Goal: Check status: Check status

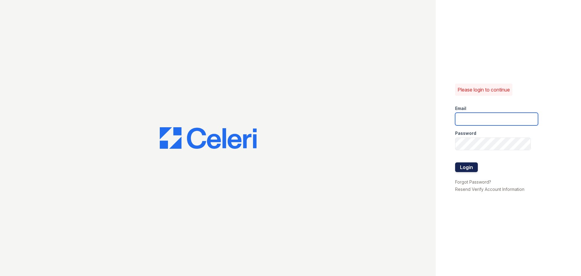
type input "kjackson@mmgmgt.com"
click at [465, 168] on button "Login" at bounding box center [466, 167] width 23 height 10
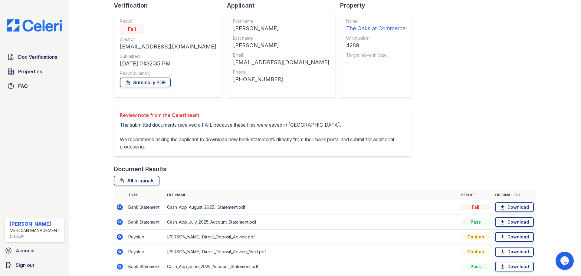
scroll to position [85, 0]
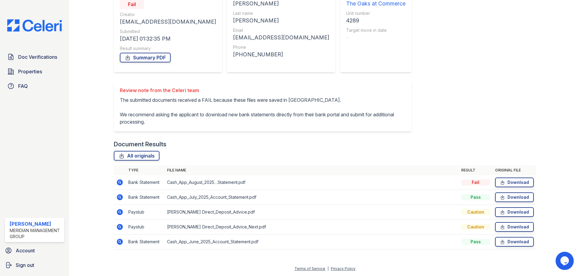
click at [119, 230] on icon at bounding box center [119, 226] width 7 height 7
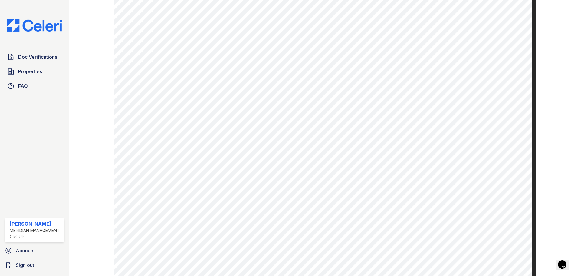
scroll to position [257, 0]
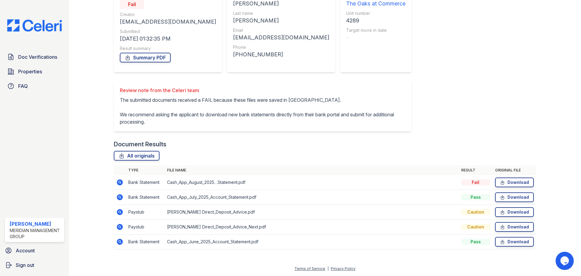
scroll to position [84, 0]
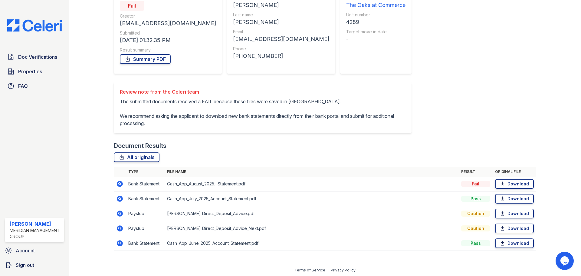
click at [120, 186] on icon at bounding box center [120, 184] width 6 height 6
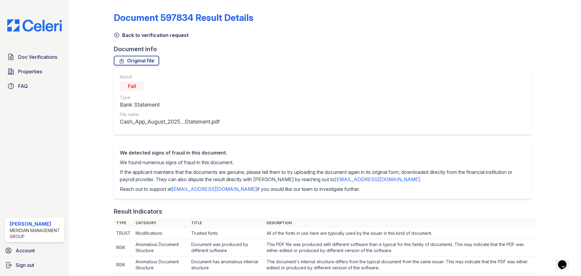
click at [132, 35] on link "Back to verification request" at bounding box center [151, 34] width 75 height 7
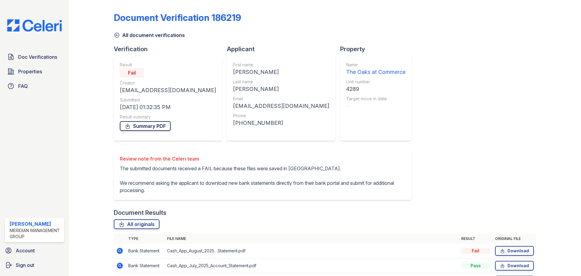
click at [145, 129] on link "Summary PDF" at bounding box center [145, 126] width 51 height 10
click at [24, 18] on div "Doc Verifications Properties FAQ [PERSON_NAME] Meridian Management Group Accoun…" at bounding box center [34, 138] width 69 height 276
click at [46, 32] on div "Doc Verifications Properties FAQ [PERSON_NAME] Meridian Management Group Accoun…" at bounding box center [34, 138] width 69 height 276
click at [55, 24] on img at bounding box center [34, 25] width 64 height 12
